Goal: Transaction & Acquisition: Purchase product/service

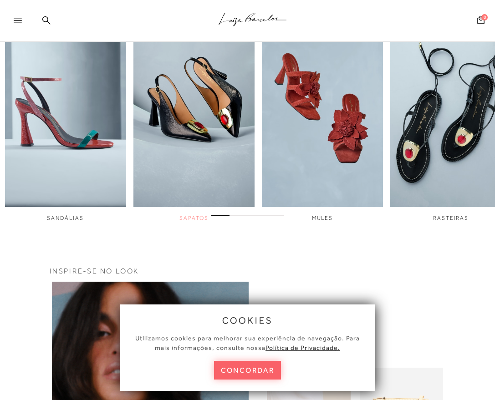
click at [175, 143] on img "2 / 6" at bounding box center [193, 93] width 121 height 227
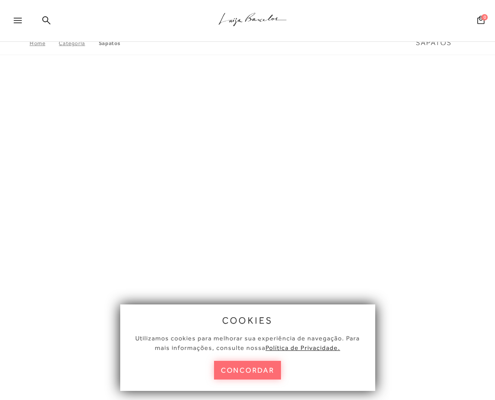
click at [244, 367] on button "concordar" at bounding box center [247, 370] width 67 height 19
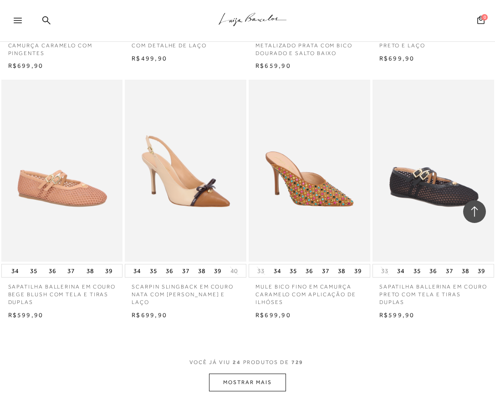
scroll to position [1365, 0]
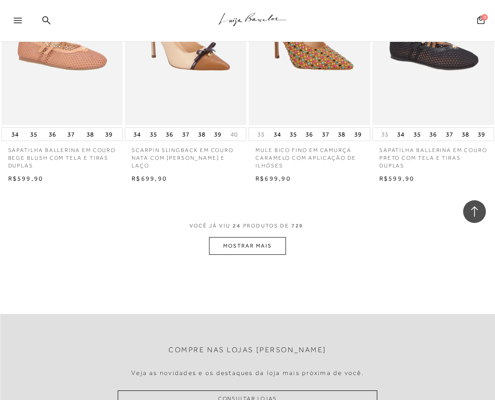
click at [236, 243] on button "MOSTRAR MAIS" at bounding box center [247, 246] width 76 height 18
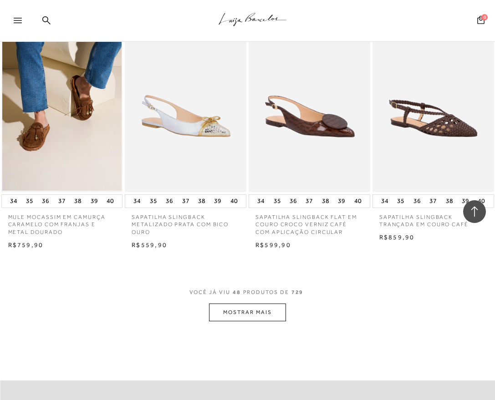
scroll to position [2866, 0]
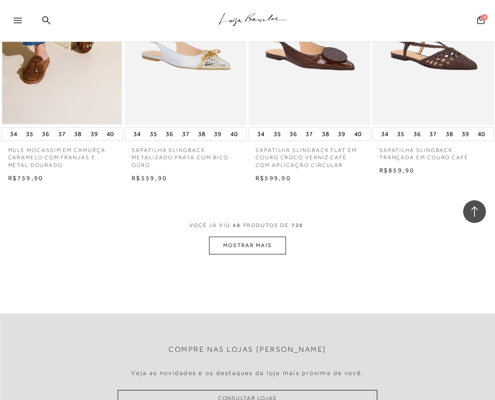
click at [257, 246] on button "MOSTRAR MAIS" at bounding box center [247, 246] width 76 height 18
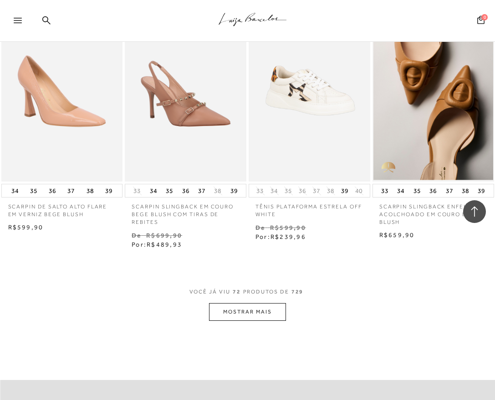
scroll to position [4322, 0]
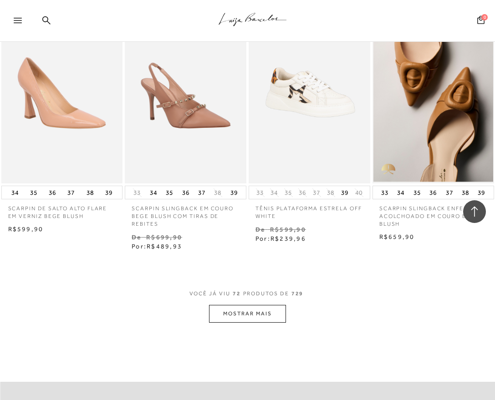
click at [254, 313] on button "MOSTRAR MAIS" at bounding box center [247, 314] width 76 height 18
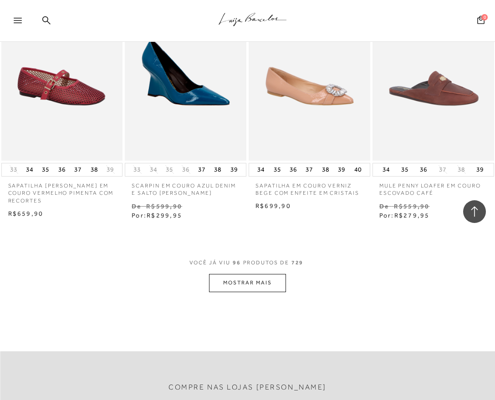
scroll to position [5960, 0]
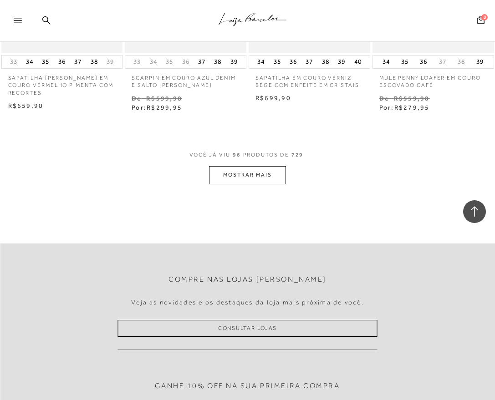
click at [237, 181] on button "MOSTRAR MAIS" at bounding box center [247, 175] width 76 height 18
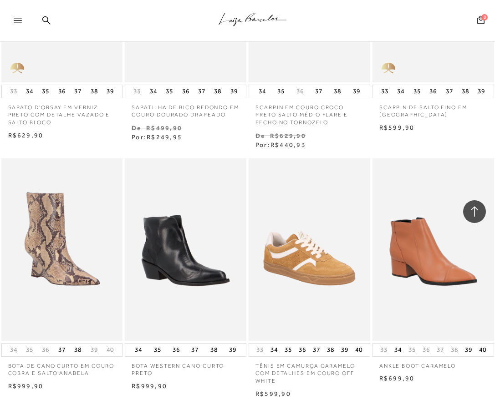
scroll to position [7507, 0]
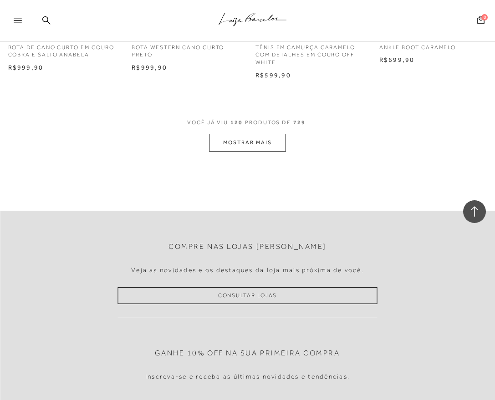
click at [239, 143] on button "MOSTRAR MAIS" at bounding box center [247, 143] width 76 height 18
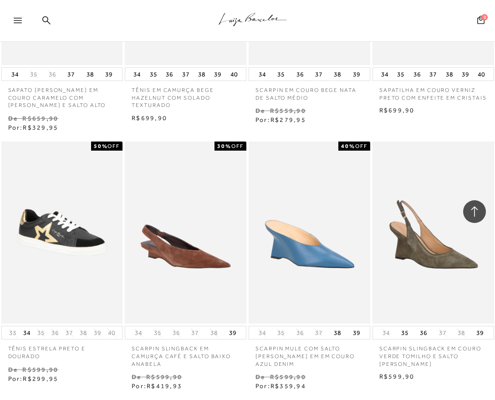
scroll to position [0, 0]
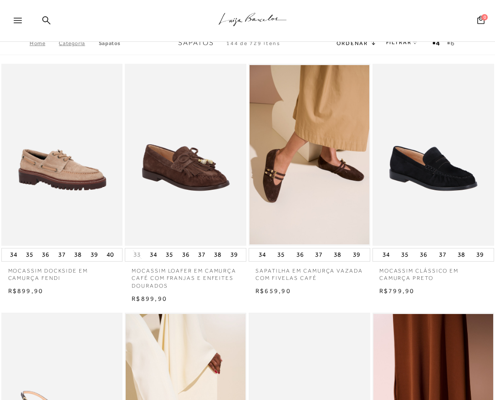
click at [23, 20] on div at bounding box center [22, 23] width 16 height 14
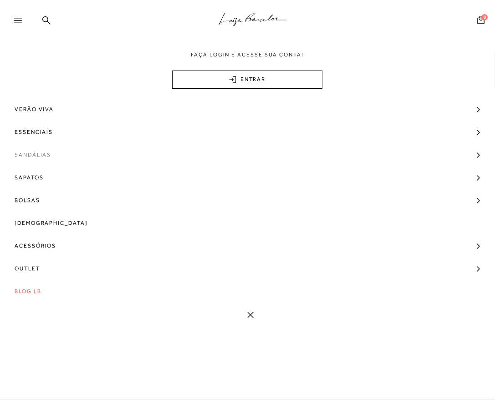
click at [28, 157] on span "Sandálias" at bounding box center [33, 154] width 36 height 23
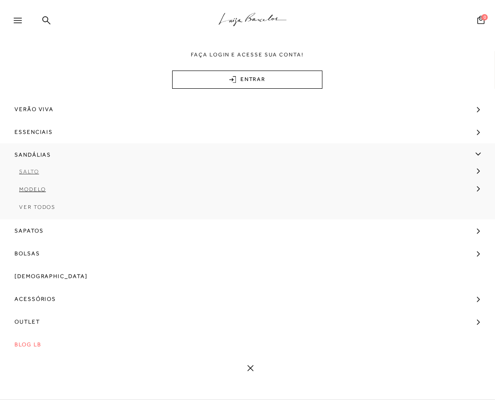
click at [25, 174] on span "Salto" at bounding box center [29, 171] width 20 height 6
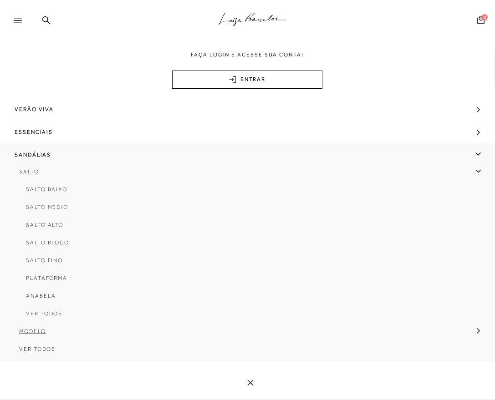
click at [53, 207] on span "Salto Médio" at bounding box center [47, 207] width 42 height 6
